Goal: Task Accomplishment & Management: Use online tool/utility

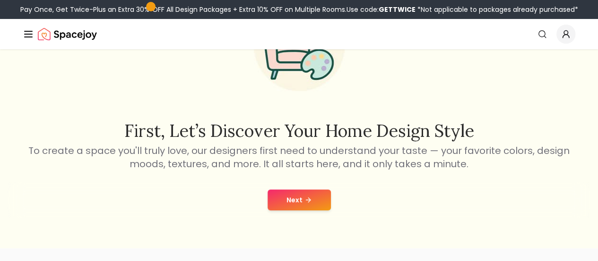
click at [310, 201] on icon at bounding box center [309, 200] width 8 height 8
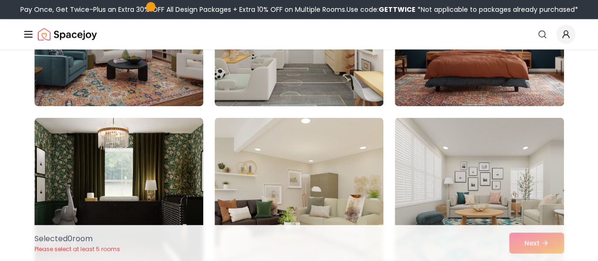
scroll to position [725, 0]
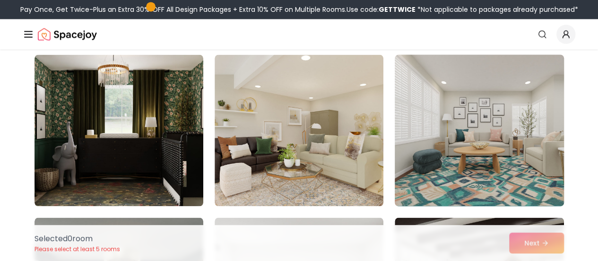
click at [489, 162] on img at bounding box center [479, 130] width 177 height 159
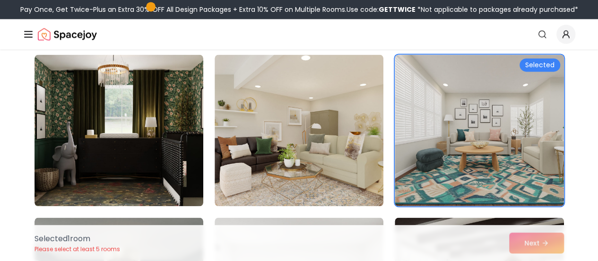
click at [536, 242] on div "Selected 1 room Please select at least 5 rooms Next" at bounding box center [299, 243] width 545 height 36
click at [532, 246] on div "Selected 1 room Please select at least 5 rooms Next" at bounding box center [299, 243] width 545 height 36
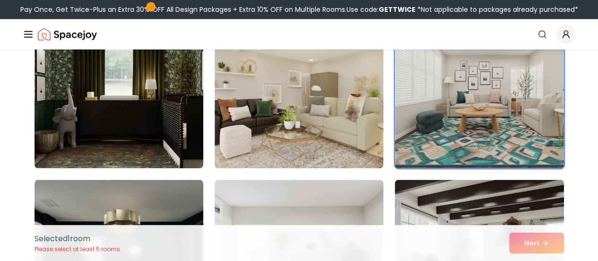
scroll to position [946, 0]
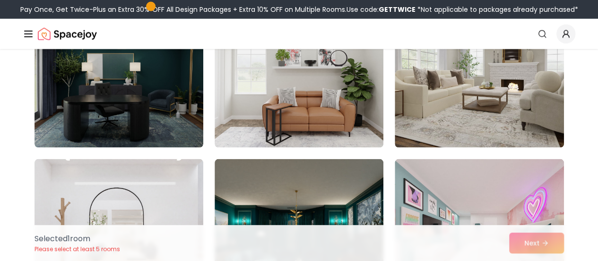
click at [536, 244] on div "Selected 1 room Please select at least 5 rooms Next" at bounding box center [299, 243] width 545 height 36
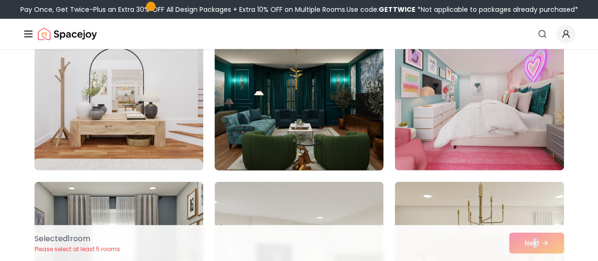
scroll to position [1167, 0]
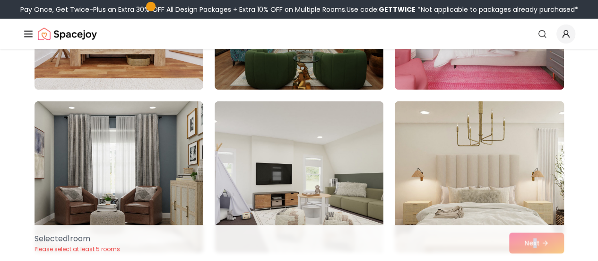
click at [480, 170] on img at bounding box center [479, 176] width 177 height 159
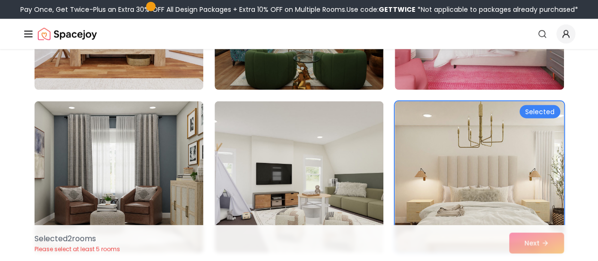
click at [523, 233] on div "Selected 2 room s Please select at least 5 rooms Next" at bounding box center [299, 243] width 545 height 36
click at [531, 240] on div "Selected 2 room s Please select at least 5 rooms Next" at bounding box center [299, 243] width 545 height 36
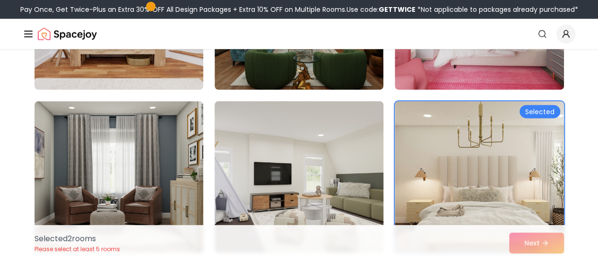
click at [332, 173] on img at bounding box center [299, 176] width 177 height 159
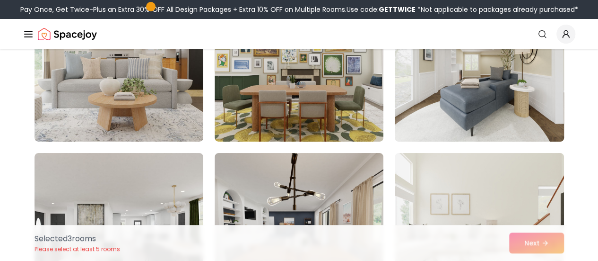
scroll to position [1734, 0]
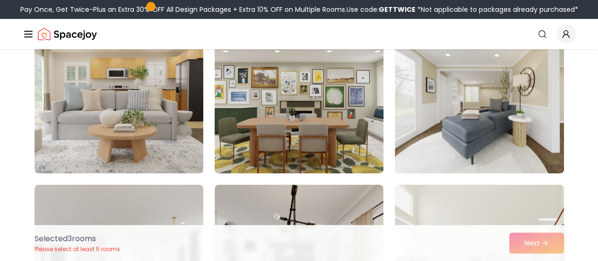
click at [343, 108] on img at bounding box center [299, 97] width 177 height 159
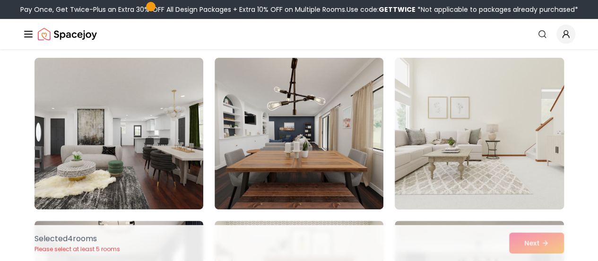
scroll to position [1892, 0]
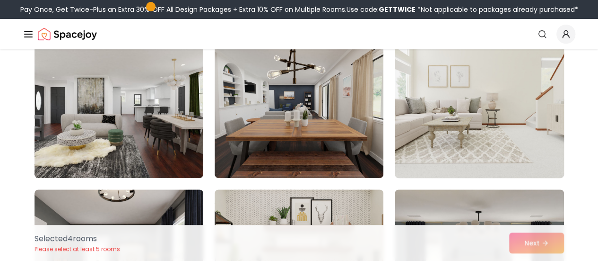
click at [441, 135] on img at bounding box center [479, 102] width 177 height 159
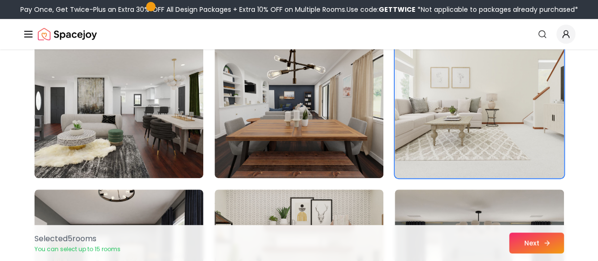
click at [542, 246] on button "Next" at bounding box center [537, 242] width 55 height 21
